Goal: Check status: Check status

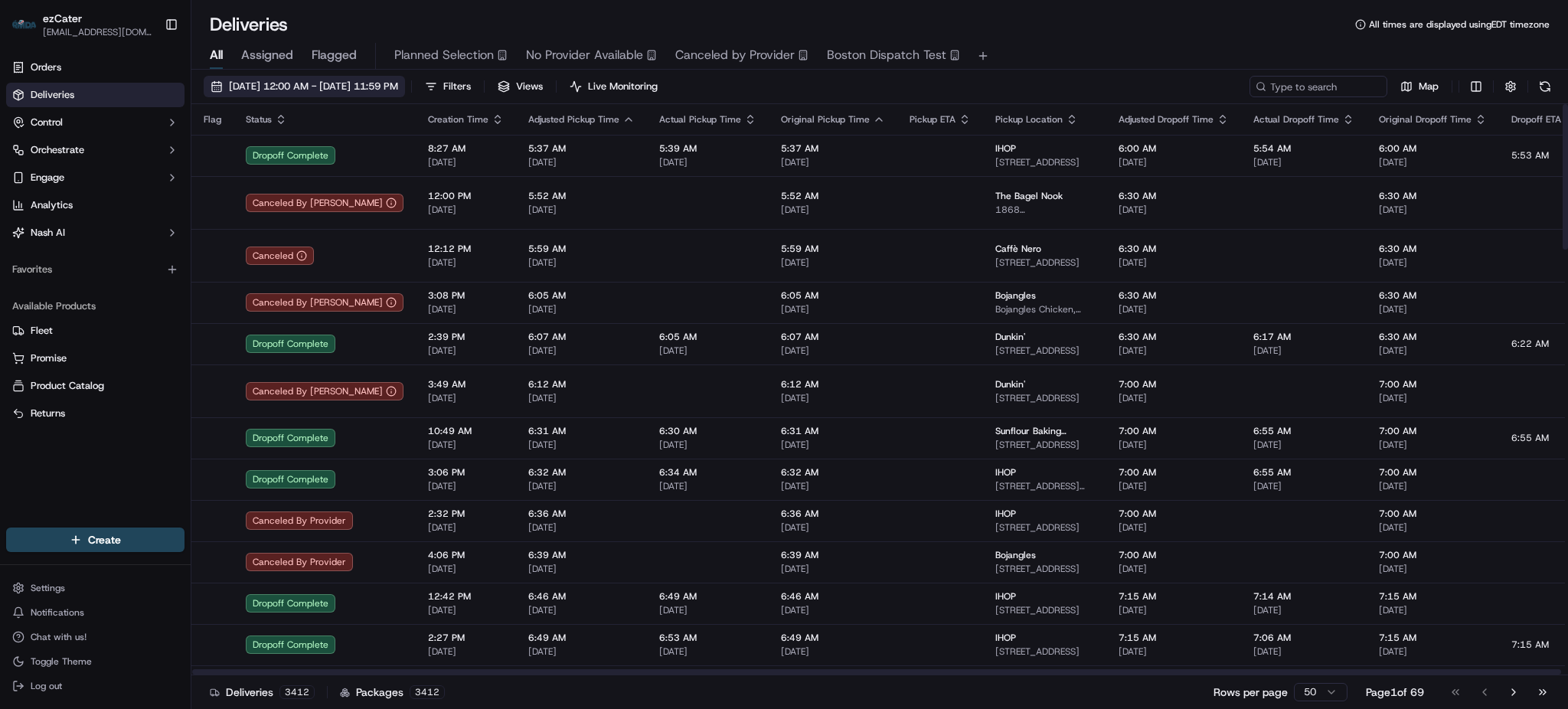
click at [398, 86] on span "[DATE] 12:00 AM - [DATE] 11:59 PM" at bounding box center [313, 86] width 169 height 14
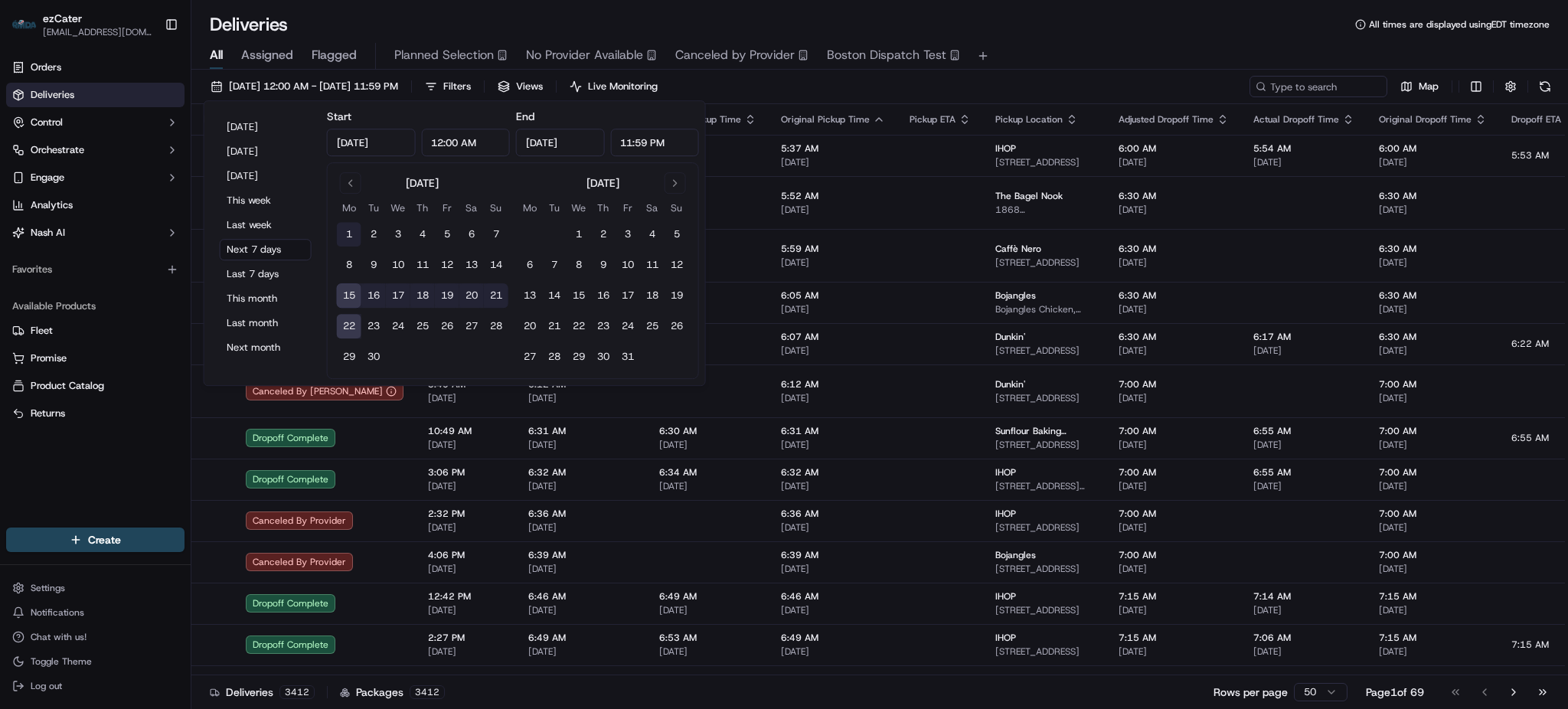
click at [345, 232] on button "1" at bounding box center [349, 234] width 25 height 25
type input "[DATE]"
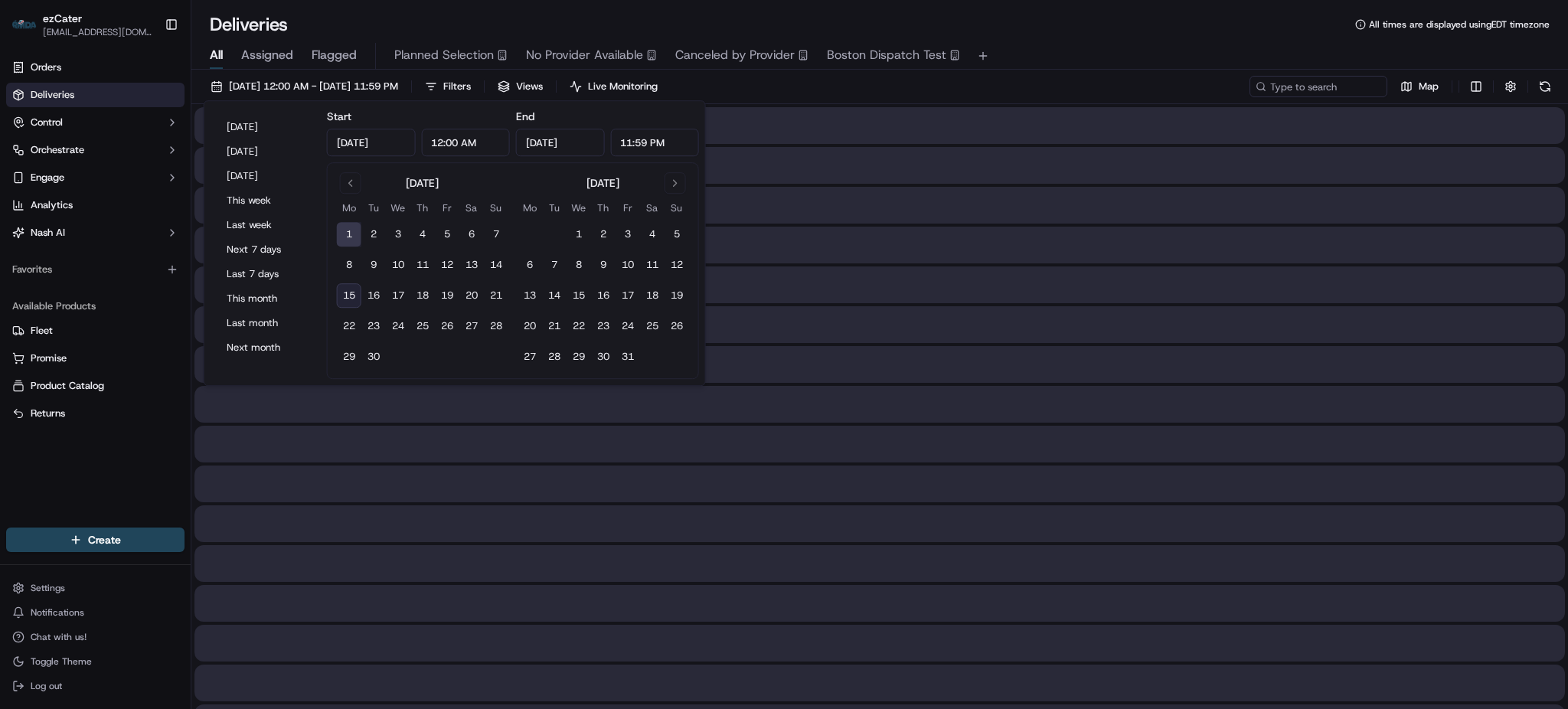
click at [347, 295] on button "15" at bounding box center [349, 295] width 25 height 25
type input "[DATE]"
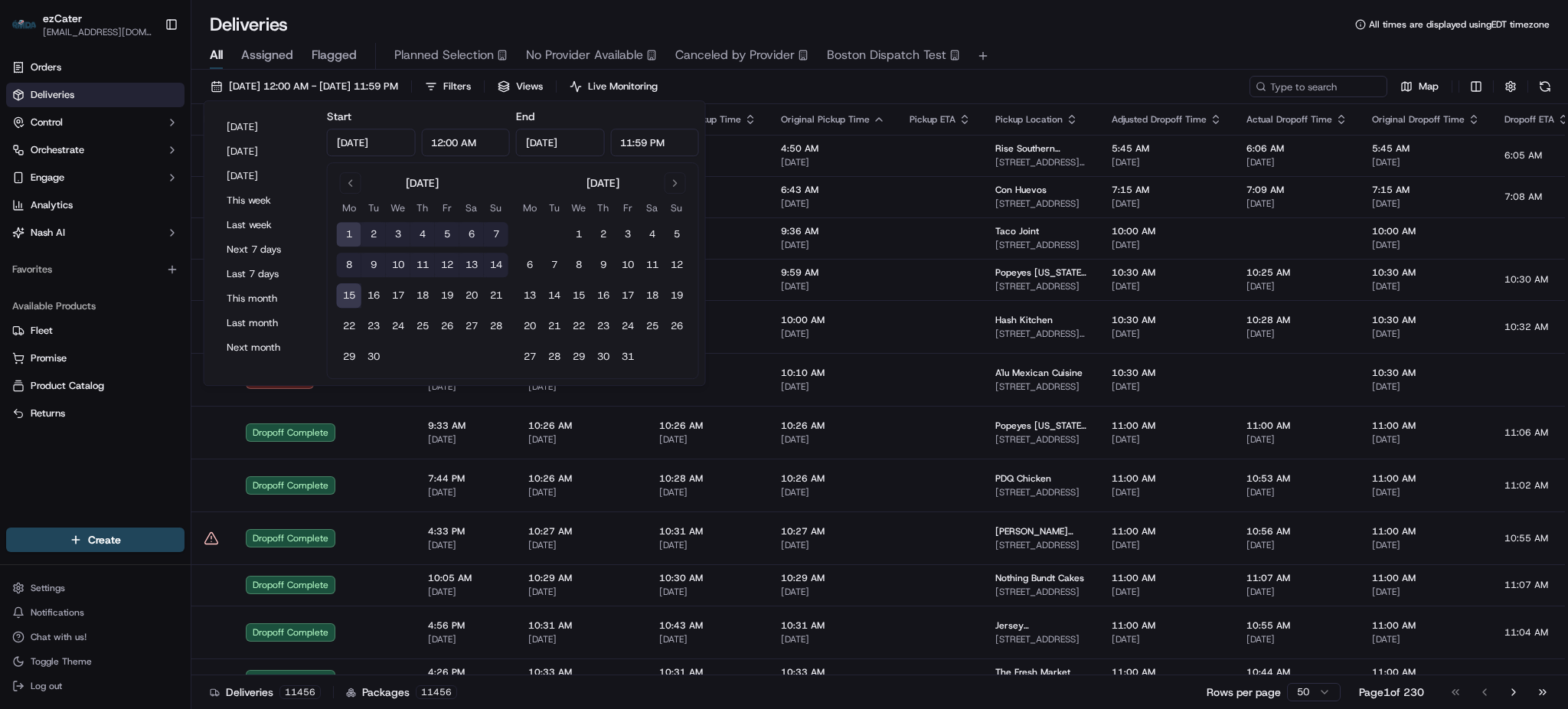
click at [1010, 84] on div "[DATE] 12:00 AM - [DATE] 11:59 PM Filters Views Live Monitoring Map" at bounding box center [879, 90] width 1377 height 28
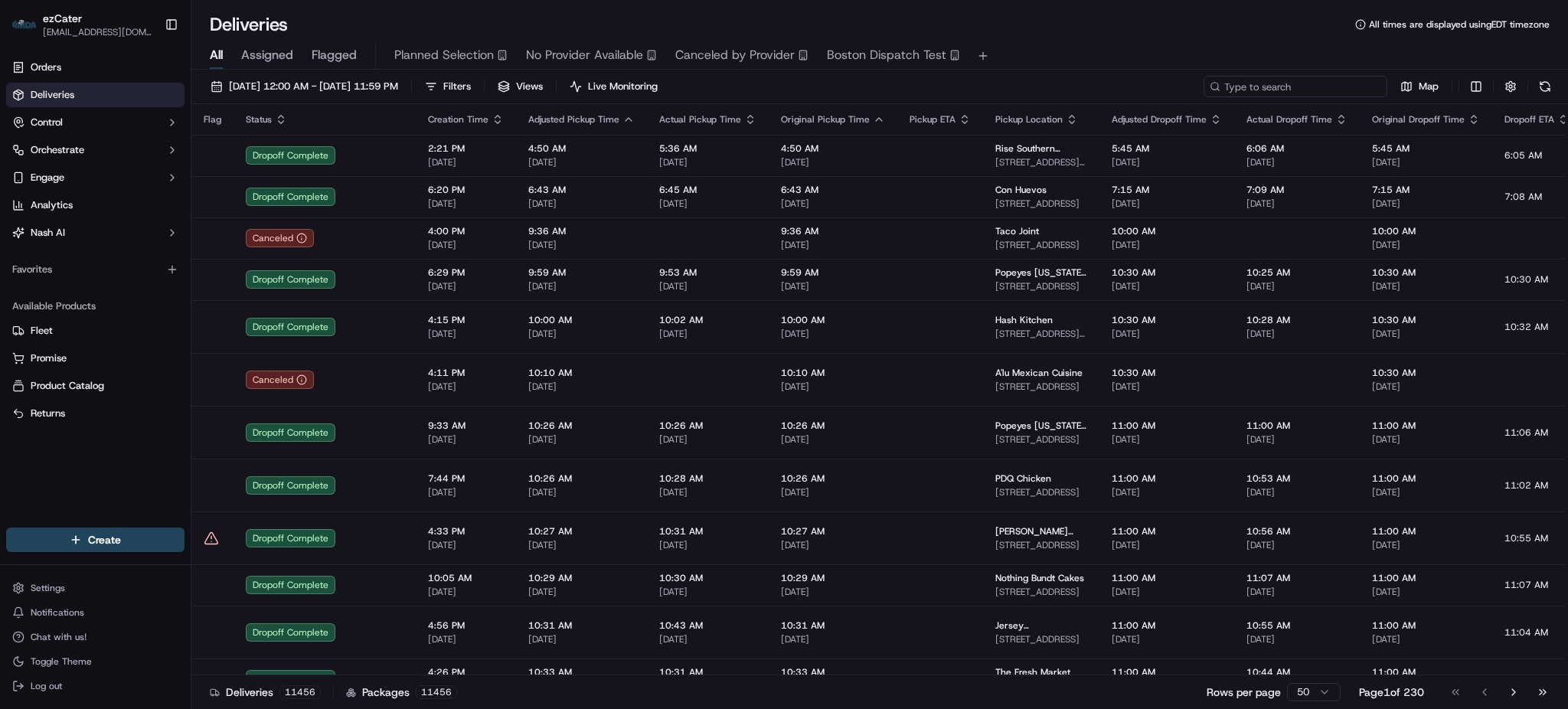
click at [1295, 84] on input at bounding box center [1295, 86] width 184 height 21
paste input "C1RQEZ"
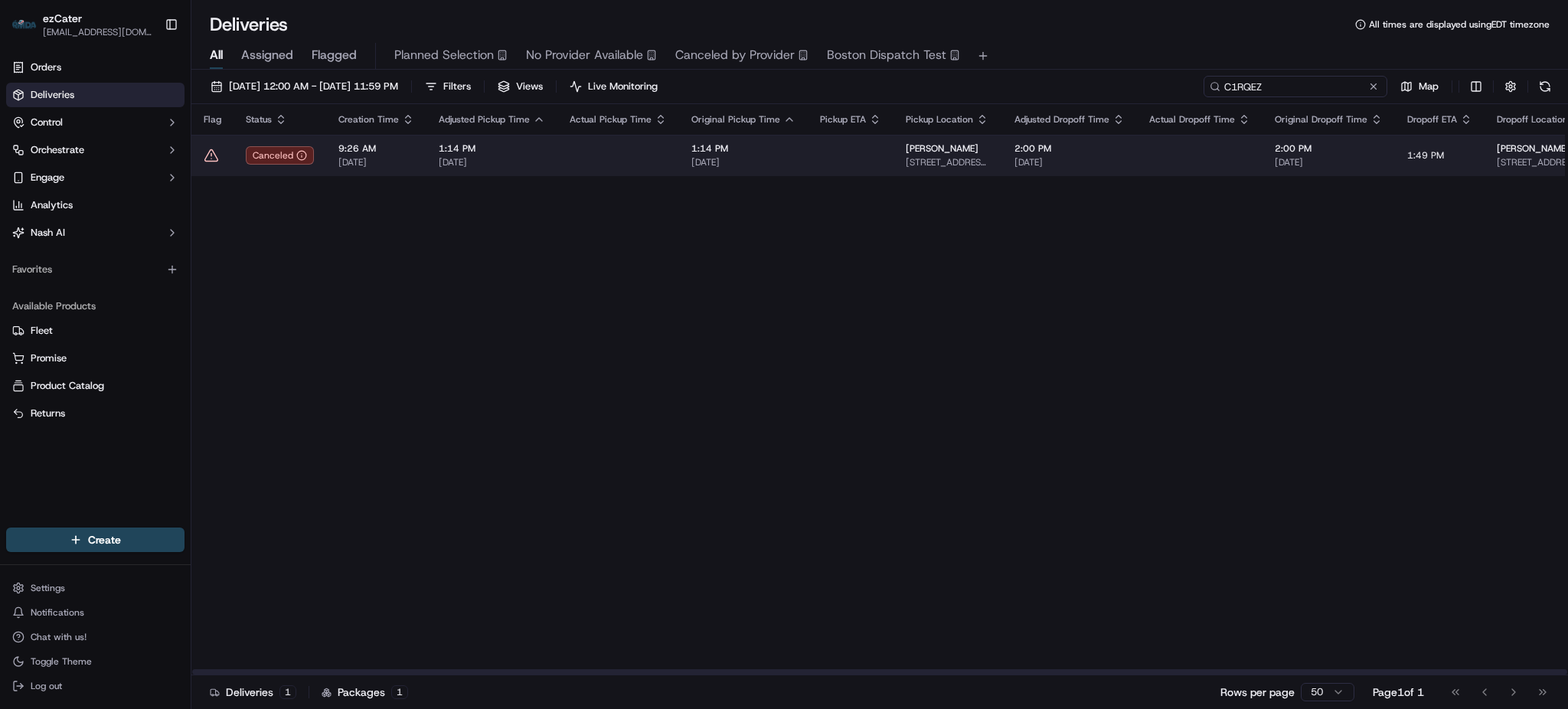
type input "C1RQEZ"
click at [811, 157] on td at bounding box center [850, 155] width 85 height 41
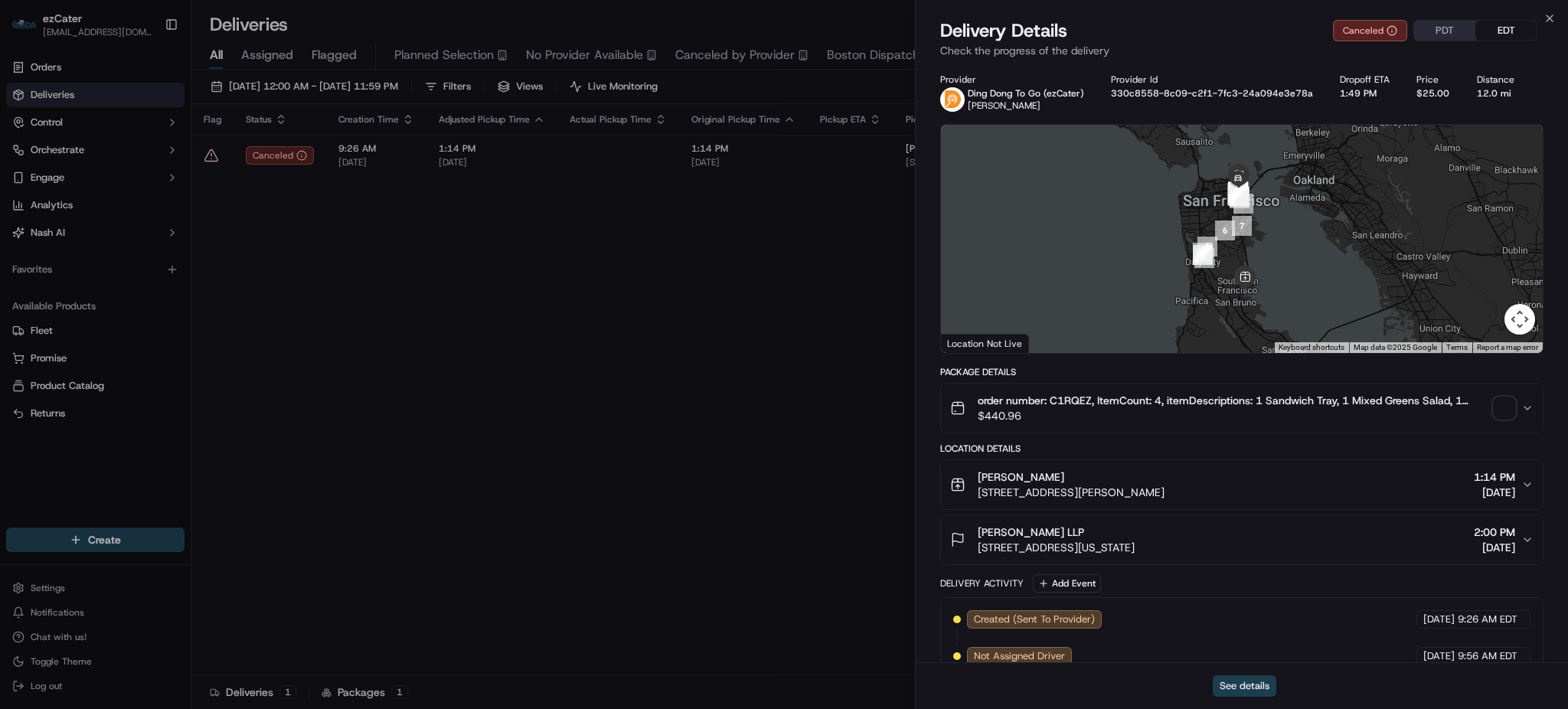
click at [1263, 681] on button "See details" at bounding box center [1244, 685] width 63 height 21
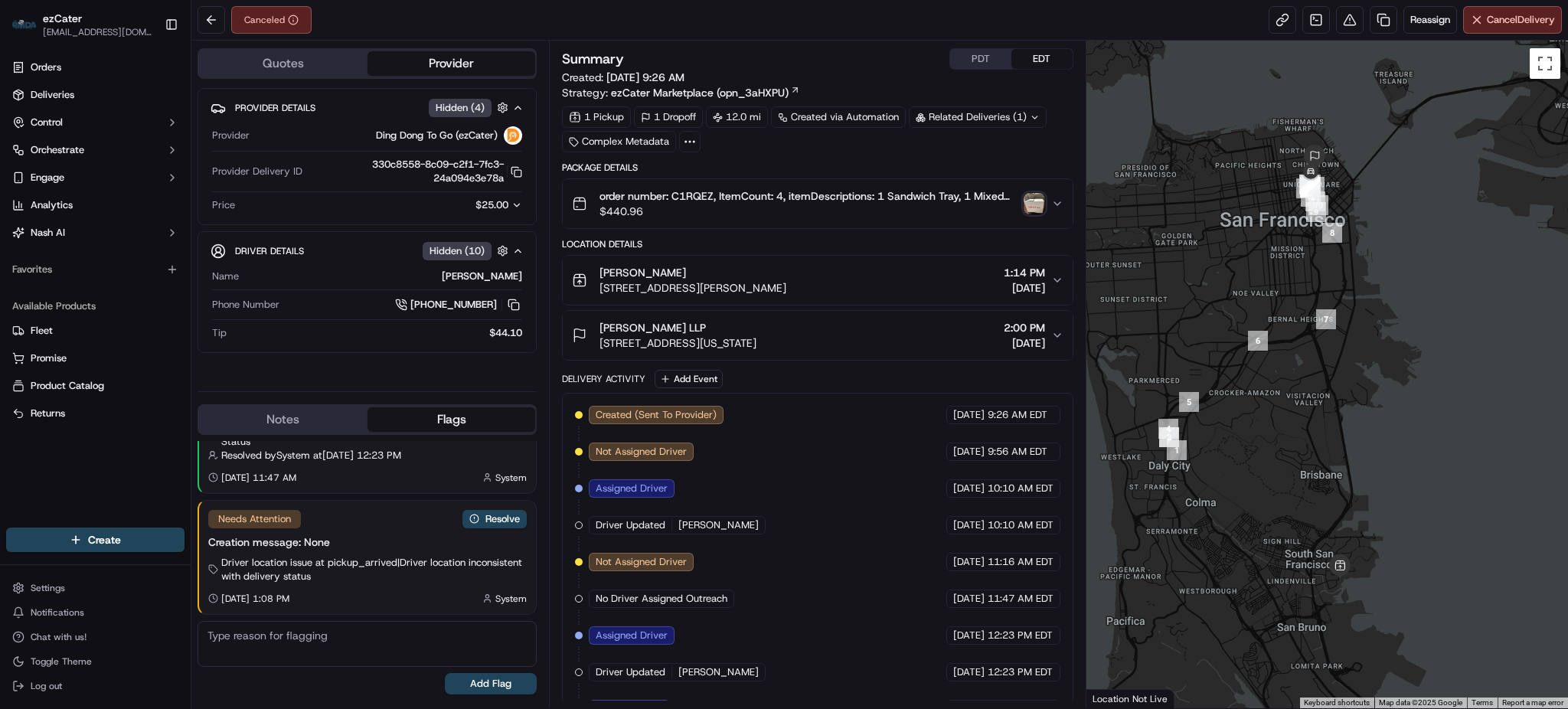
click at [512, 202] on icon "button" at bounding box center [517, 206] width 11 height 11
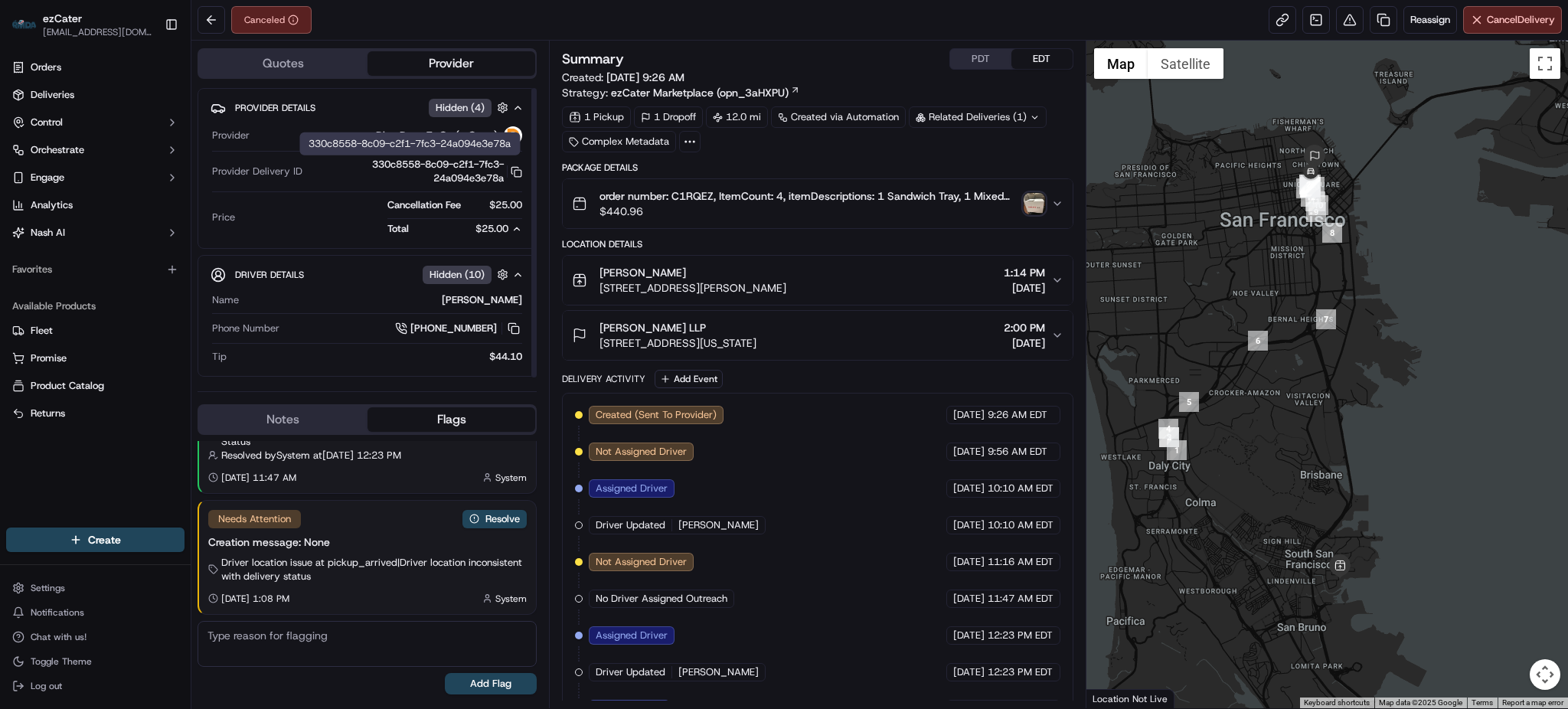
click at [310, 231] on div "Cancellation Fee $25.00 Total $25.00" at bounding box center [382, 217] width 281 height 38
drag, startPoint x: 481, startPoint y: 202, endPoint x: 530, endPoint y: 205, distance: 49.1
click at [530, 205] on div "Provider Details Hidden ( 4 ) Provider Ding Dong To Go (ezCater) Provider Deliv…" at bounding box center [367, 168] width 339 height 161
drag, startPoint x: 389, startPoint y: 205, endPoint x: 522, endPoint y: 205, distance: 133.0
click at [522, 205] on div "Cancellation Fee $25.00" at bounding box center [455, 210] width 135 height 24
